Goal: Check status: Check status

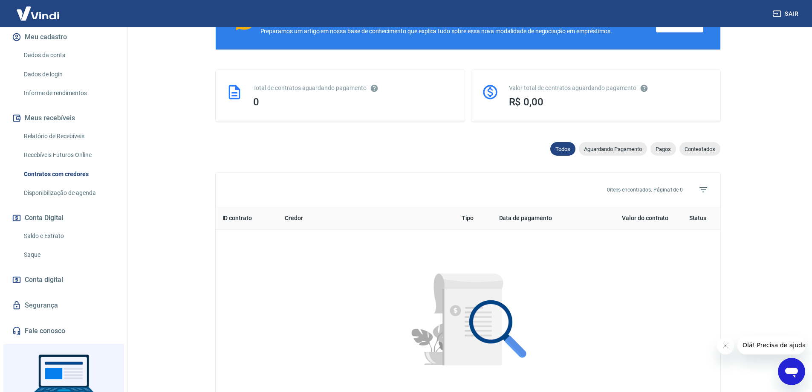
scroll to position [156, 0]
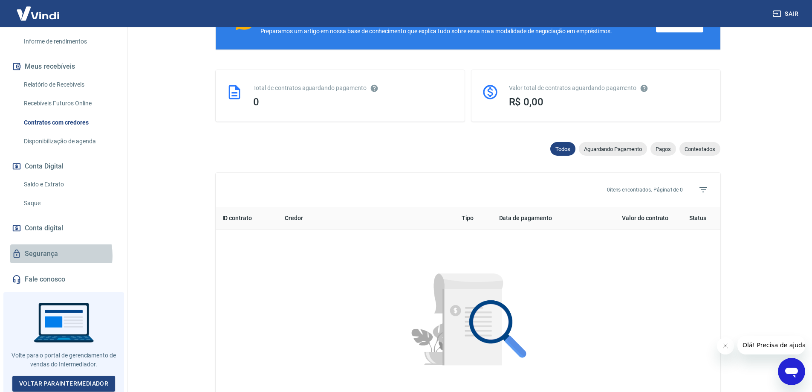
click at [47, 255] on link "Segurança" at bounding box center [63, 253] width 107 height 19
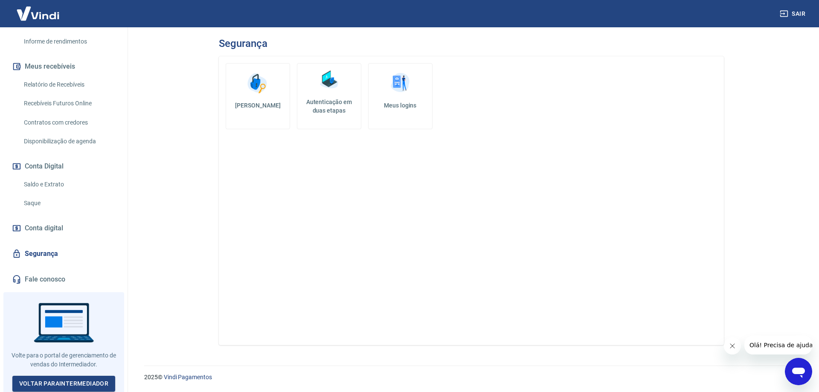
click at [44, 229] on span "Conta digital" at bounding box center [44, 228] width 38 height 12
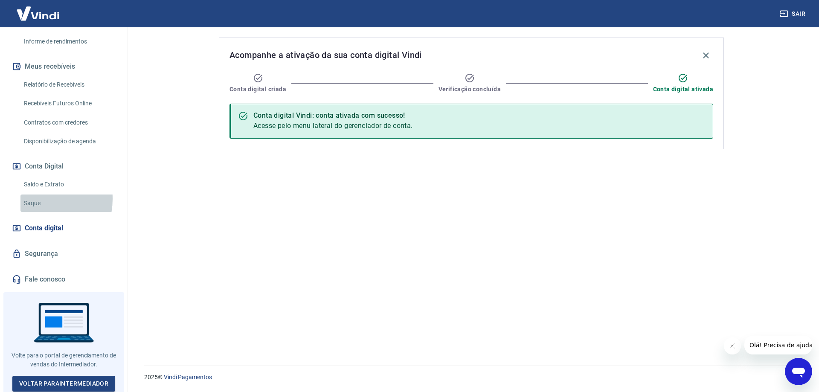
click at [33, 199] on link "Saque" at bounding box center [68, 202] width 97 height 17
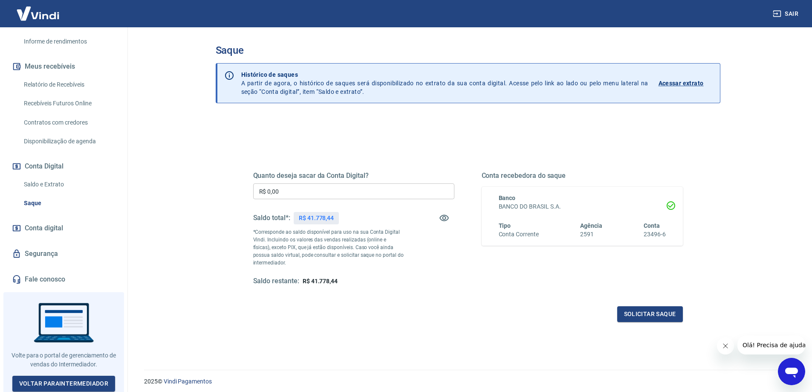
click at [679, 84] on p "Acessar extrato" at bounding box center [681, 83] width 45 height 9
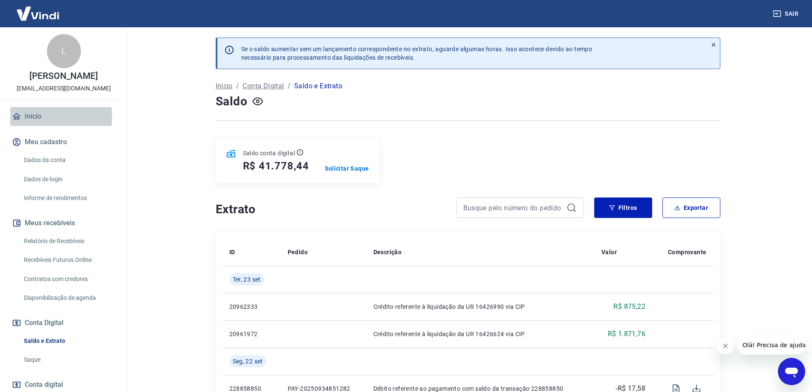
click at [34, 117] on link "Início" at bounding box center [63, 116] width 107 height 19
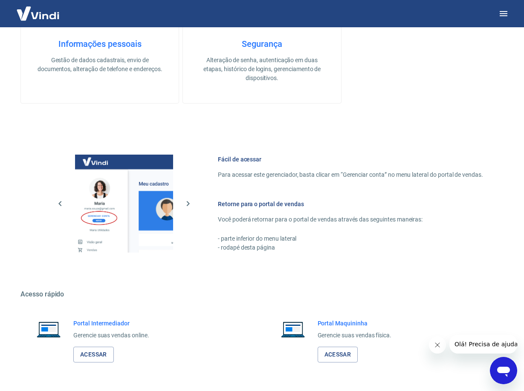
scroll to position [282, 0]
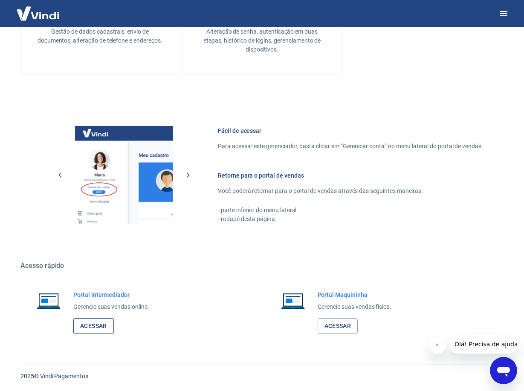
click at [93, 322] on link "Acessar" at bounding box center [93, 327] width 41 height 16
click at [93, 325] on link "Acessar" at bounding box center [93, 327] width 41 height 16
click at [99, 326] on link "Acessar" at bounding box center [93, 327] width 41 height 16
